Goal: Check status: Check status

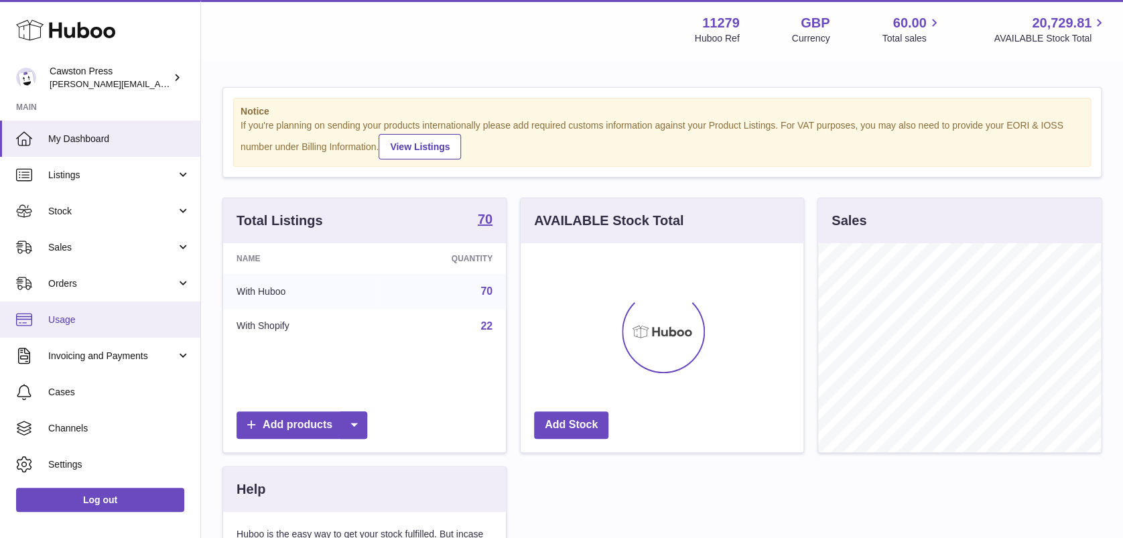
scroll to position [209, 283]
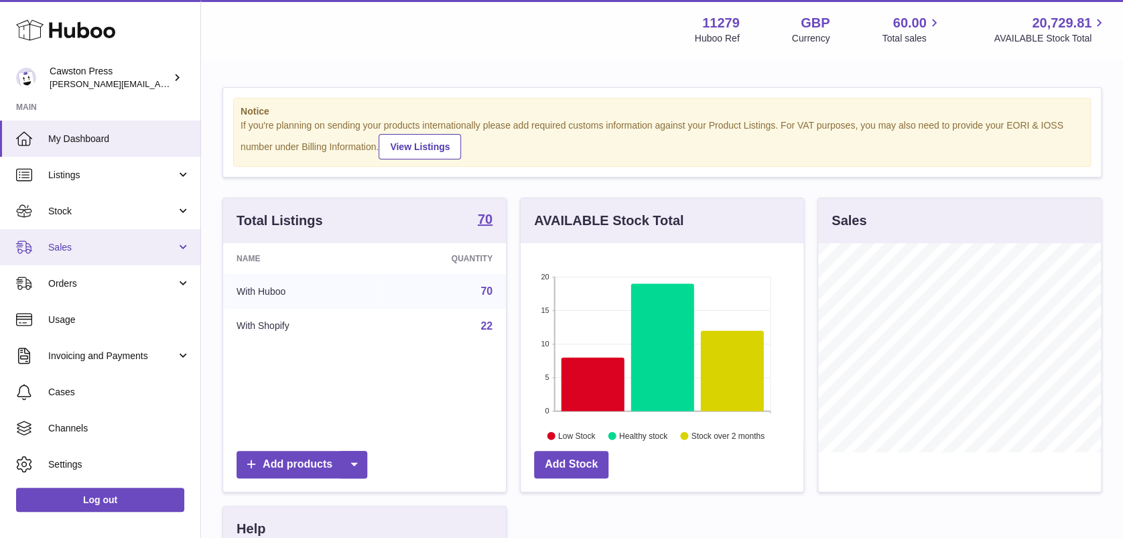
click at [145, 243] on span "Sales" at bounding box center [112, 247] width 128 height 13
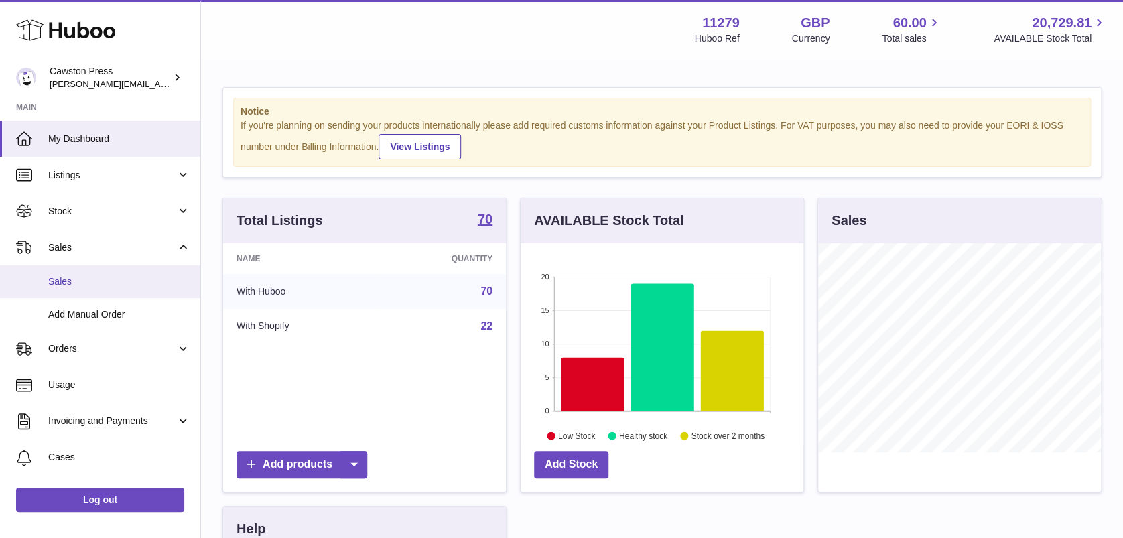
click at [134, 283] on span "Sales" at bounding box center [119, 281] width 142 height 13
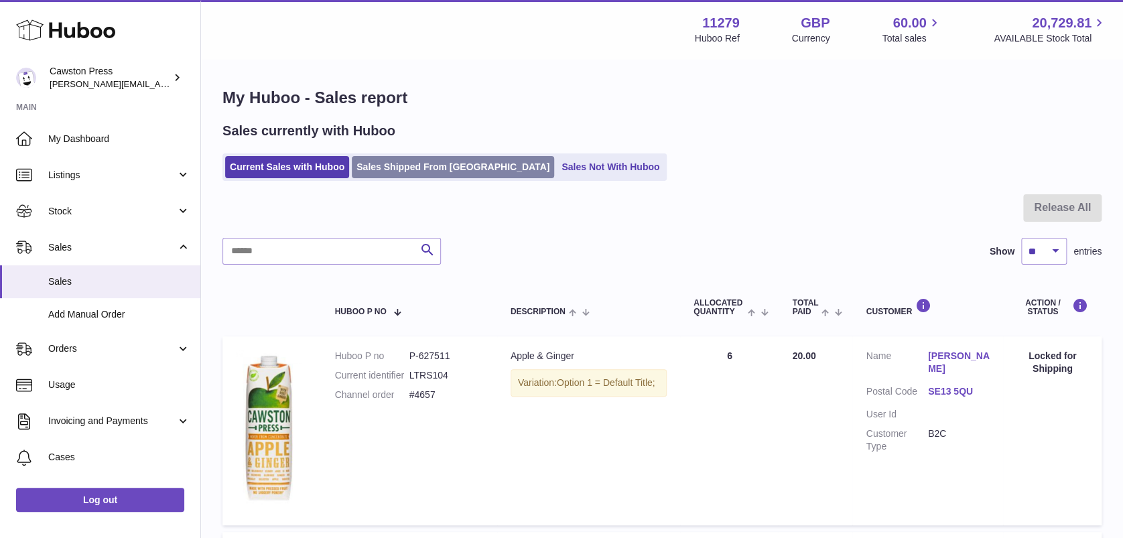
click at [411, 161] on link "Sales Shipped From [GEOGRAPHIC_DATA]" at bounding box center [453, 167] width 202 height 22
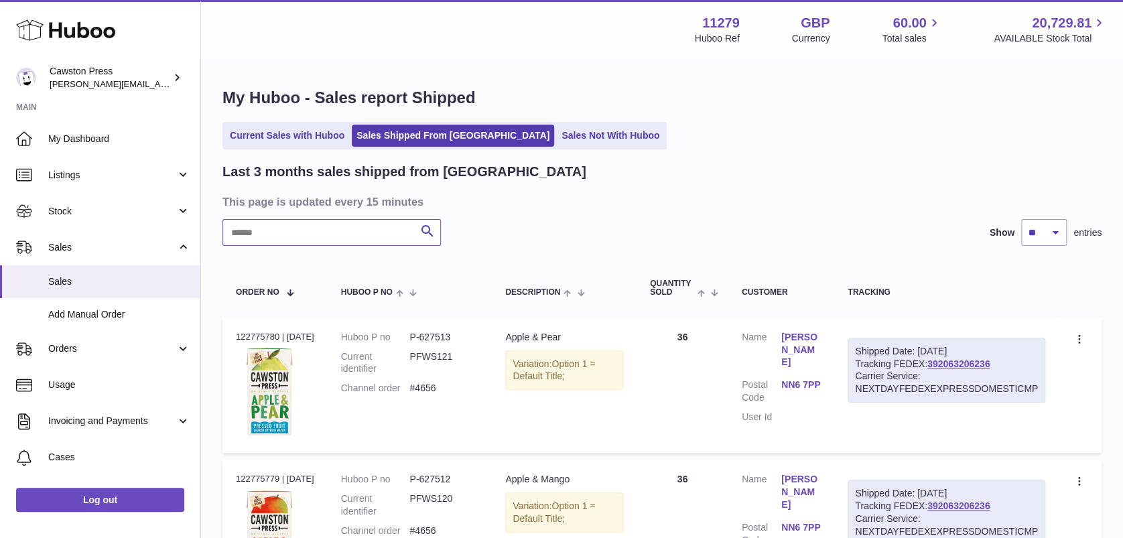
click at [333, 230] on input "text" at bounding box center [331, 232] width 218 height 27
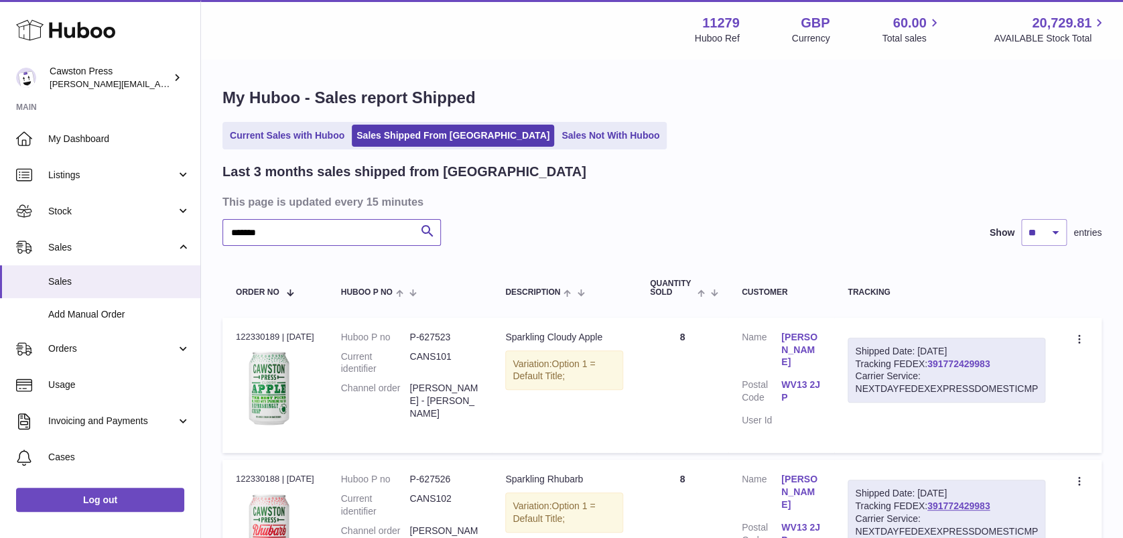
type input "*******"
click at [937, 360] on link "391772429983" at bounding box center [958, 363] width 62 height 11
